Goal: Information Seeking & Learning: Learn about a topic

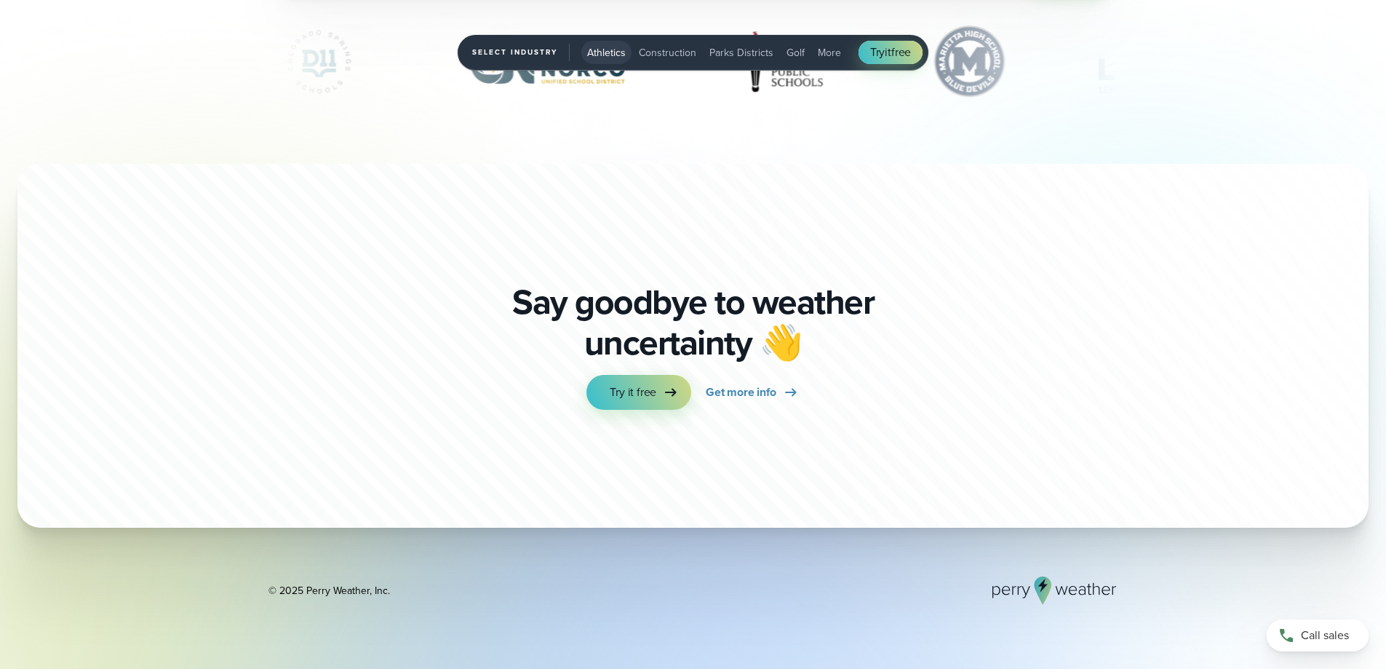
scroll to position [5114, 0]
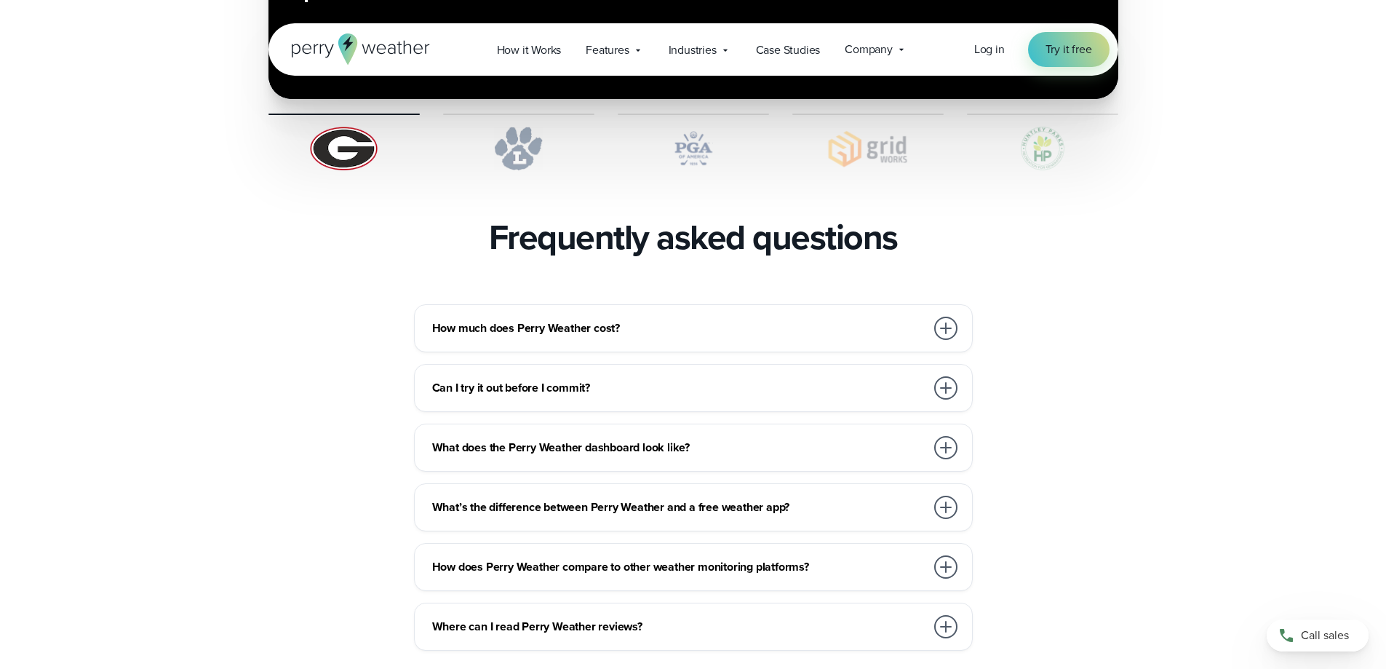
scroll to position [3056, 0]
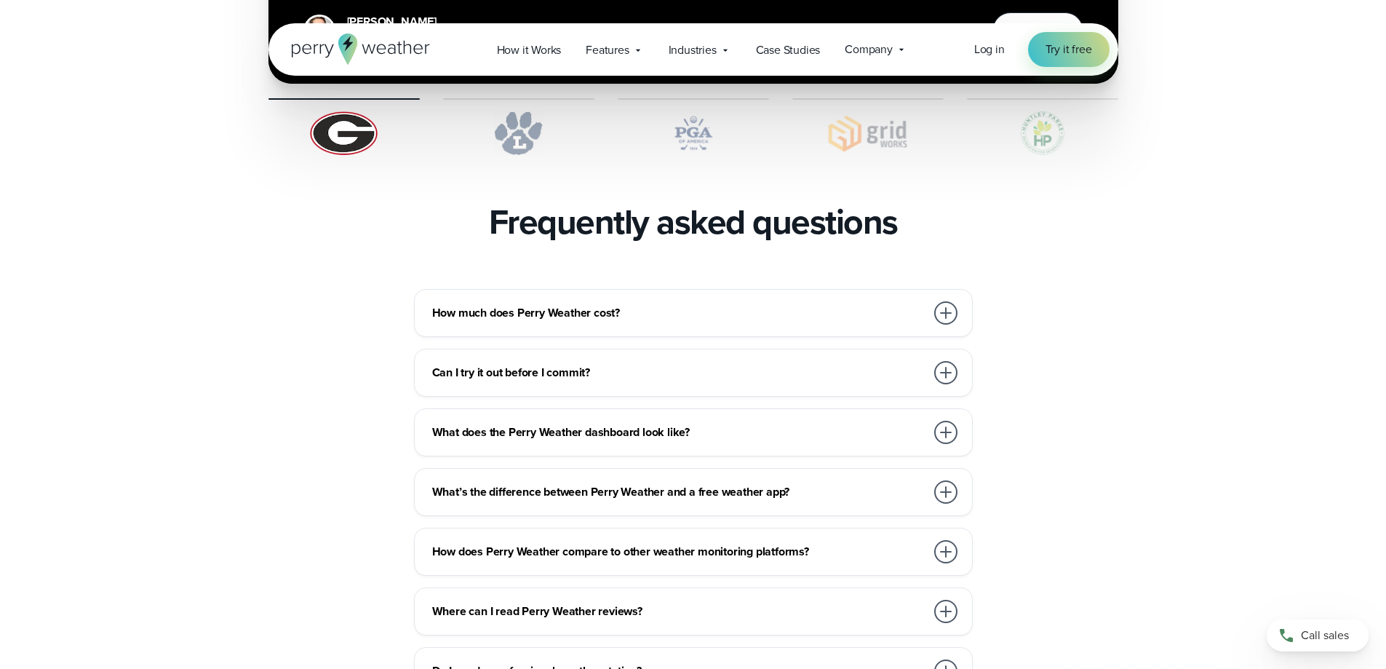
click at [527, 304] on h3 "How much does Perry Weather cost?" at bounding box center [678, 312] width 493 height 17
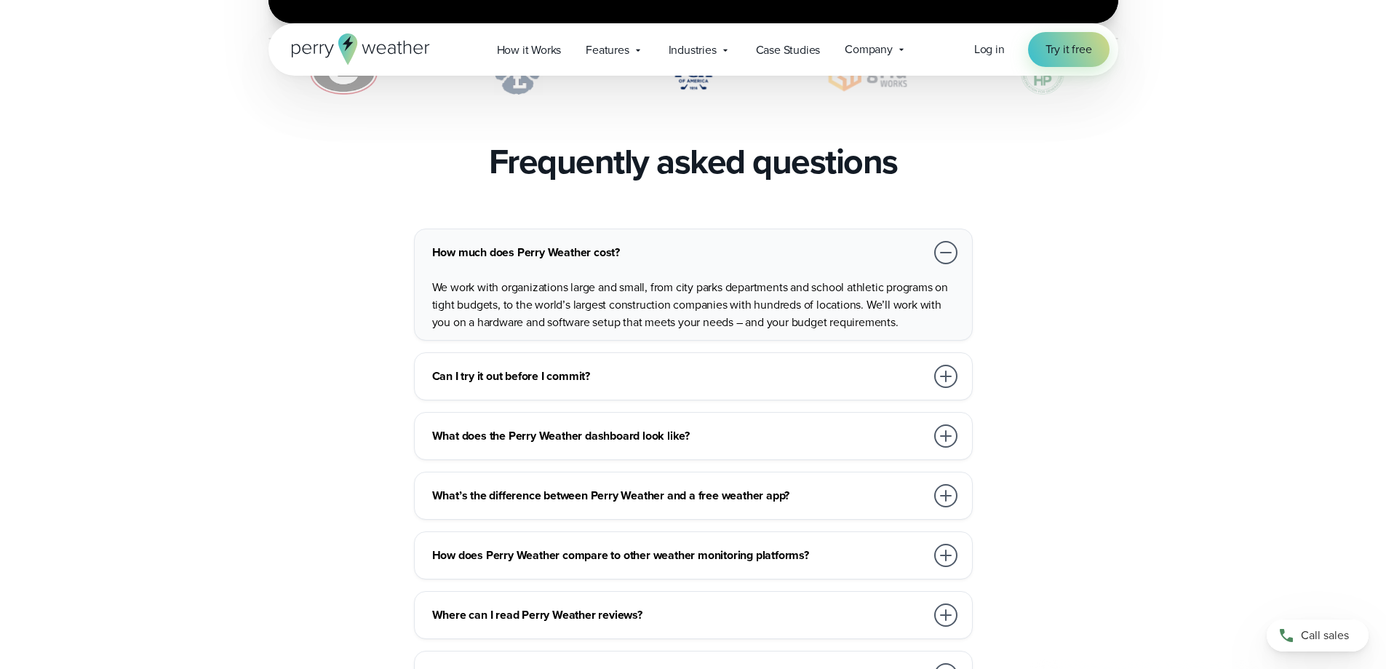
scroll to position [3129, 0]
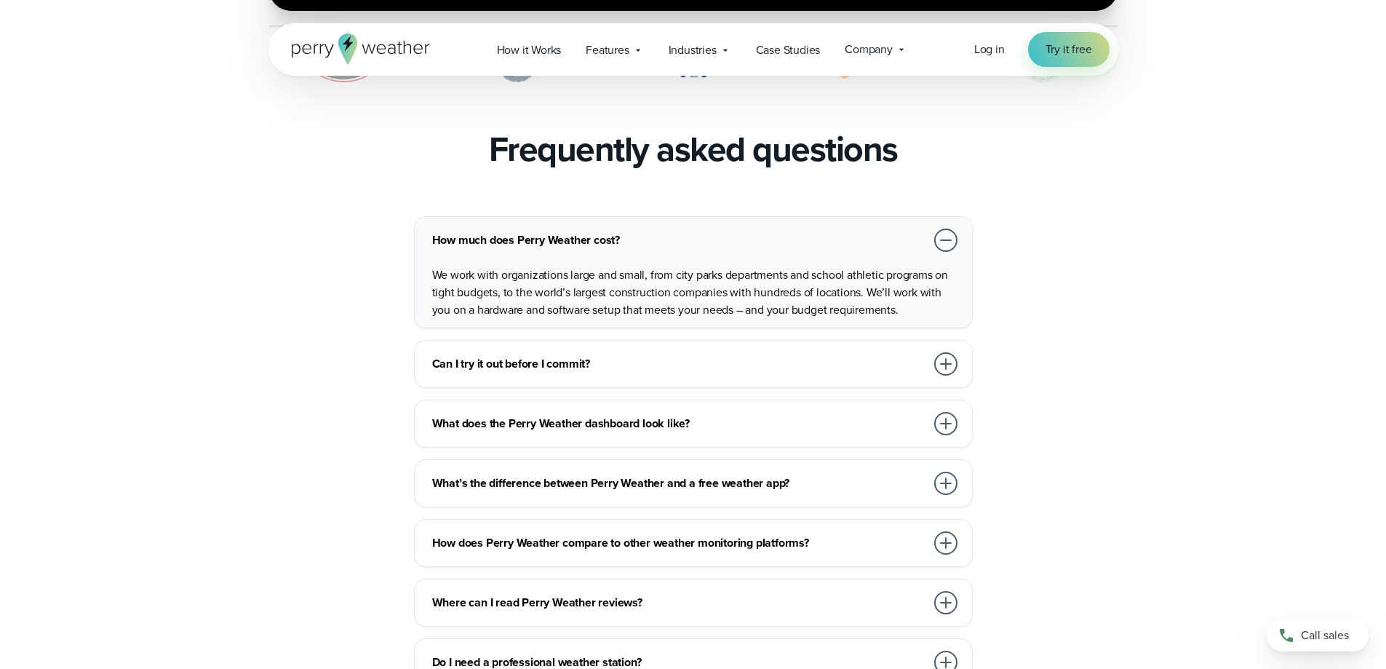
click at [515, 355] on h3 "Can I try it out before I commit?" at bounding box center [678, 363] width 493 height 17
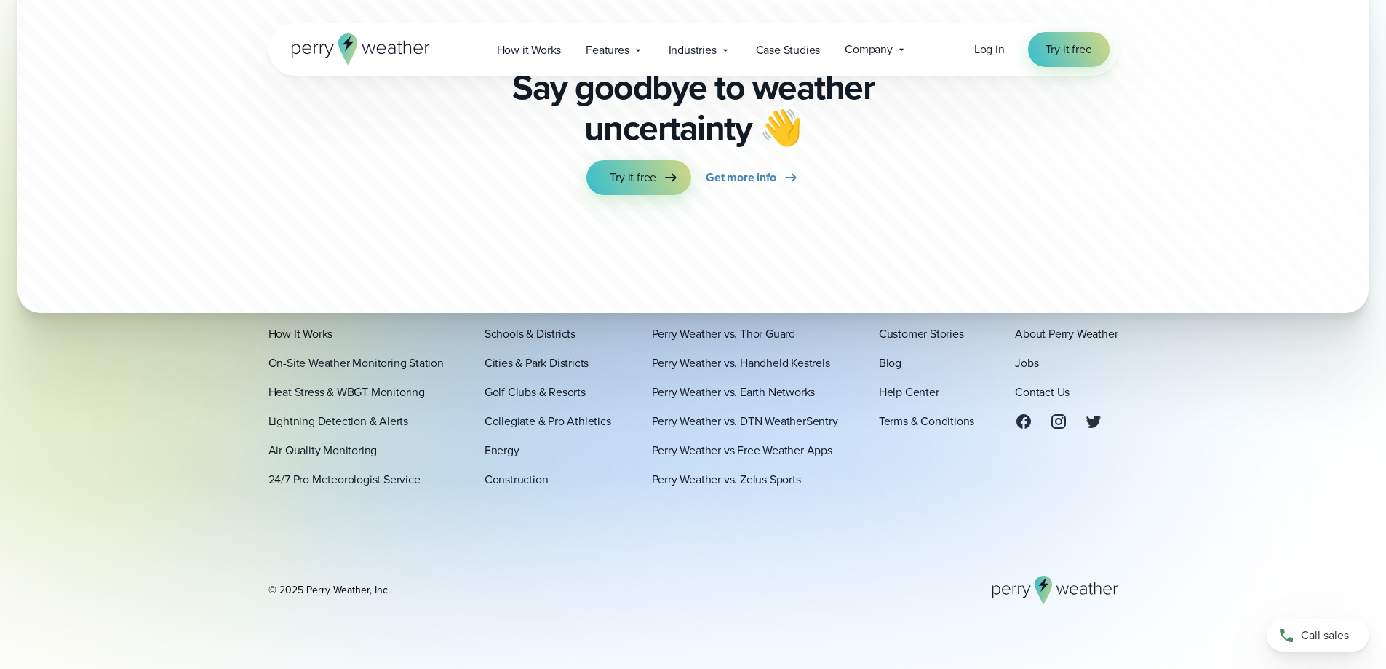
scroll to position [4069, 0]
